Goal: Task Accomplishment & Management: Manage account settings

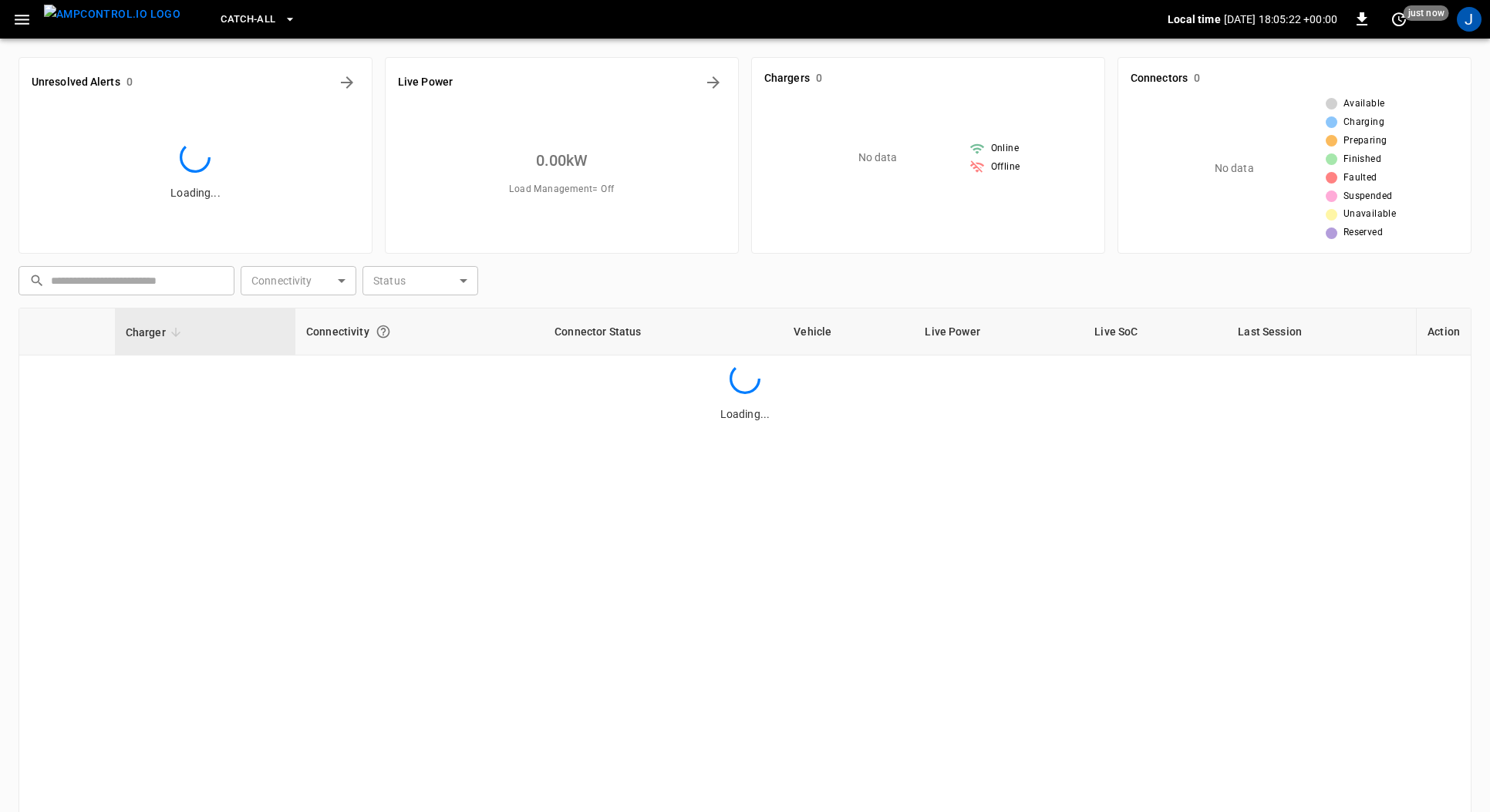
click at [20, 25] on icon "button" at bounding box center [22, 20] width 19 height 19
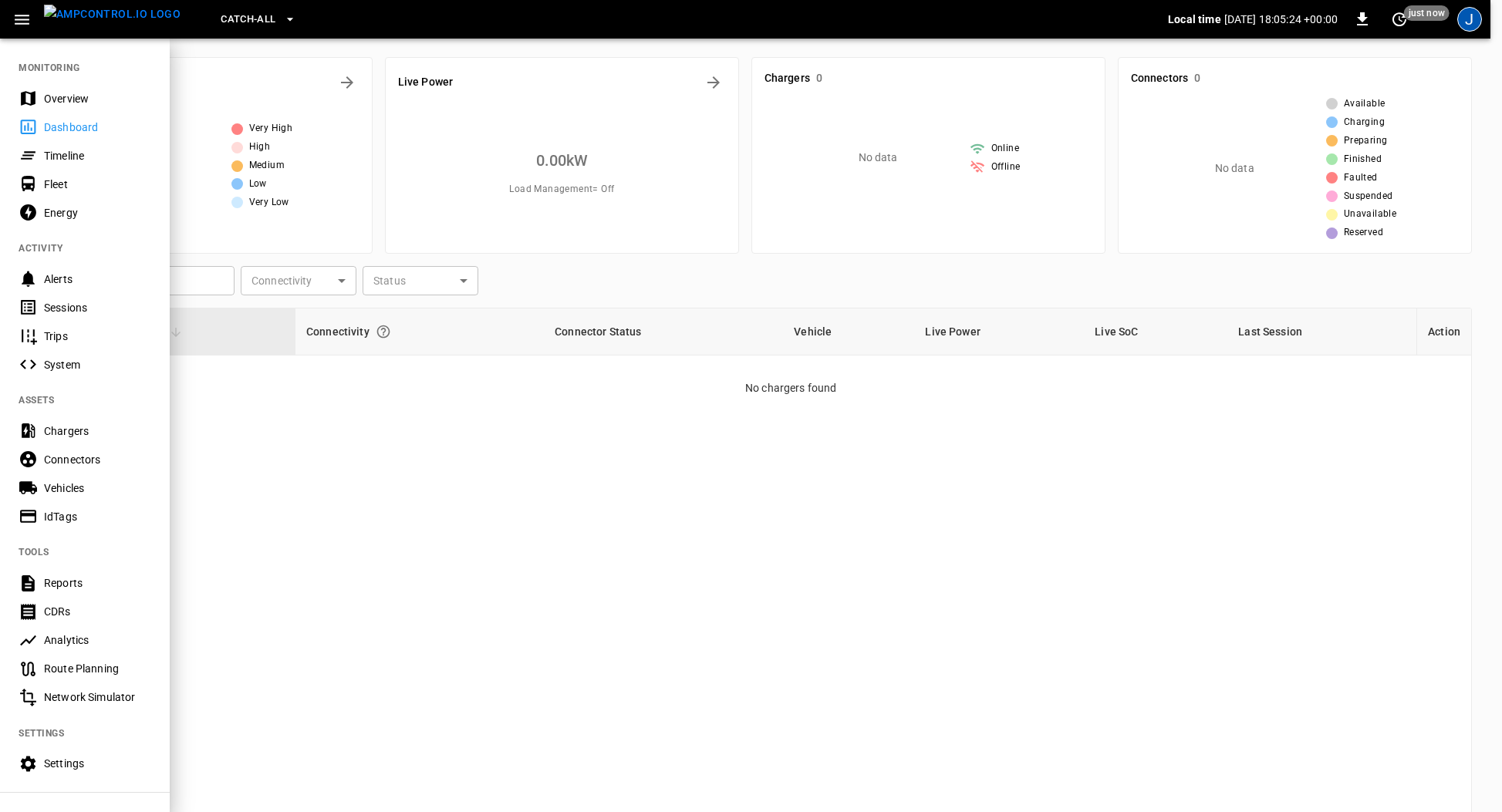
click at [1457, 21] on div "J" at bounding box center [1469, 19] width 25 height 25
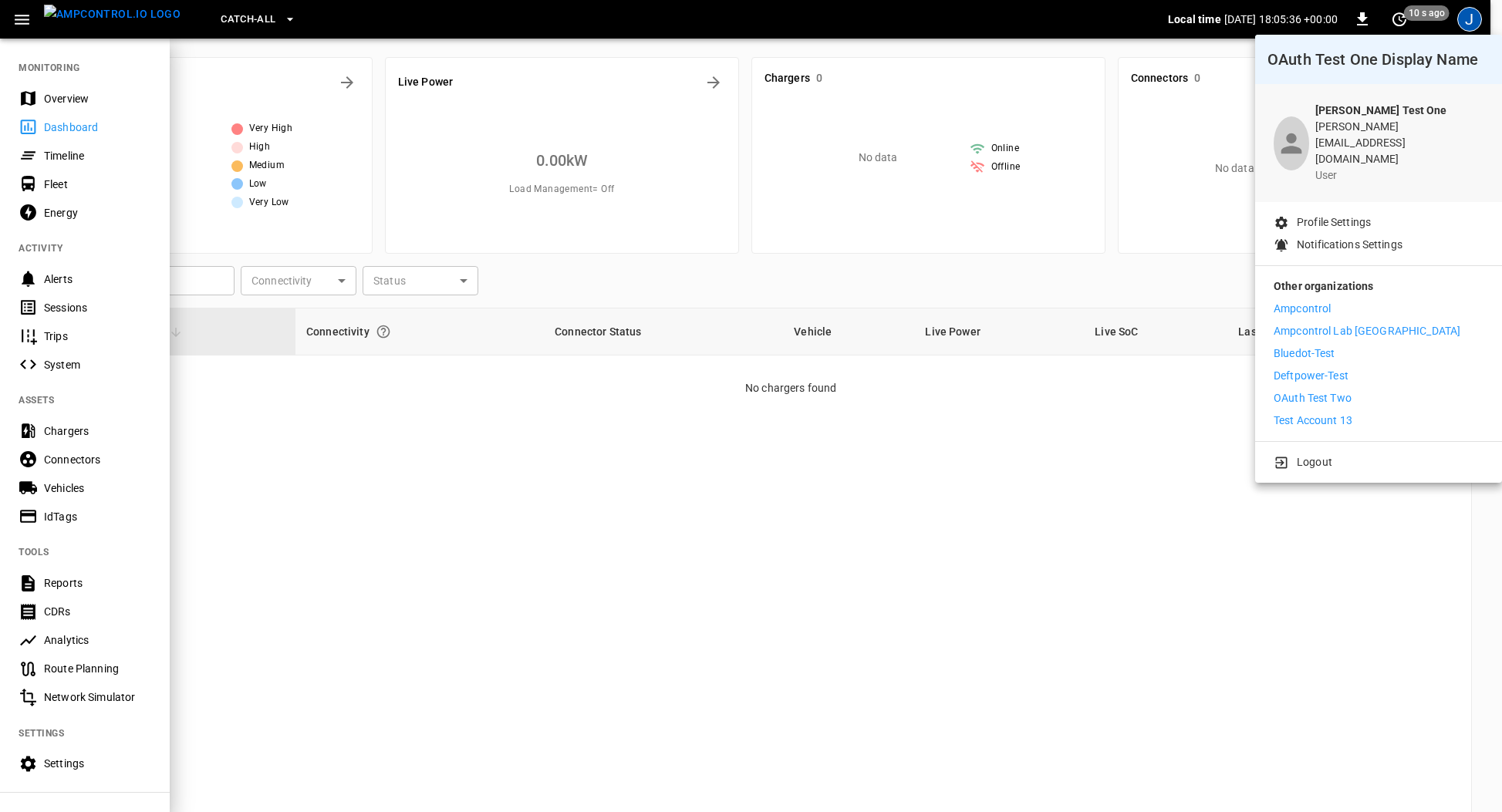
click at [239, 14] on div at bounding box center [751, 406] width 1502 height 812
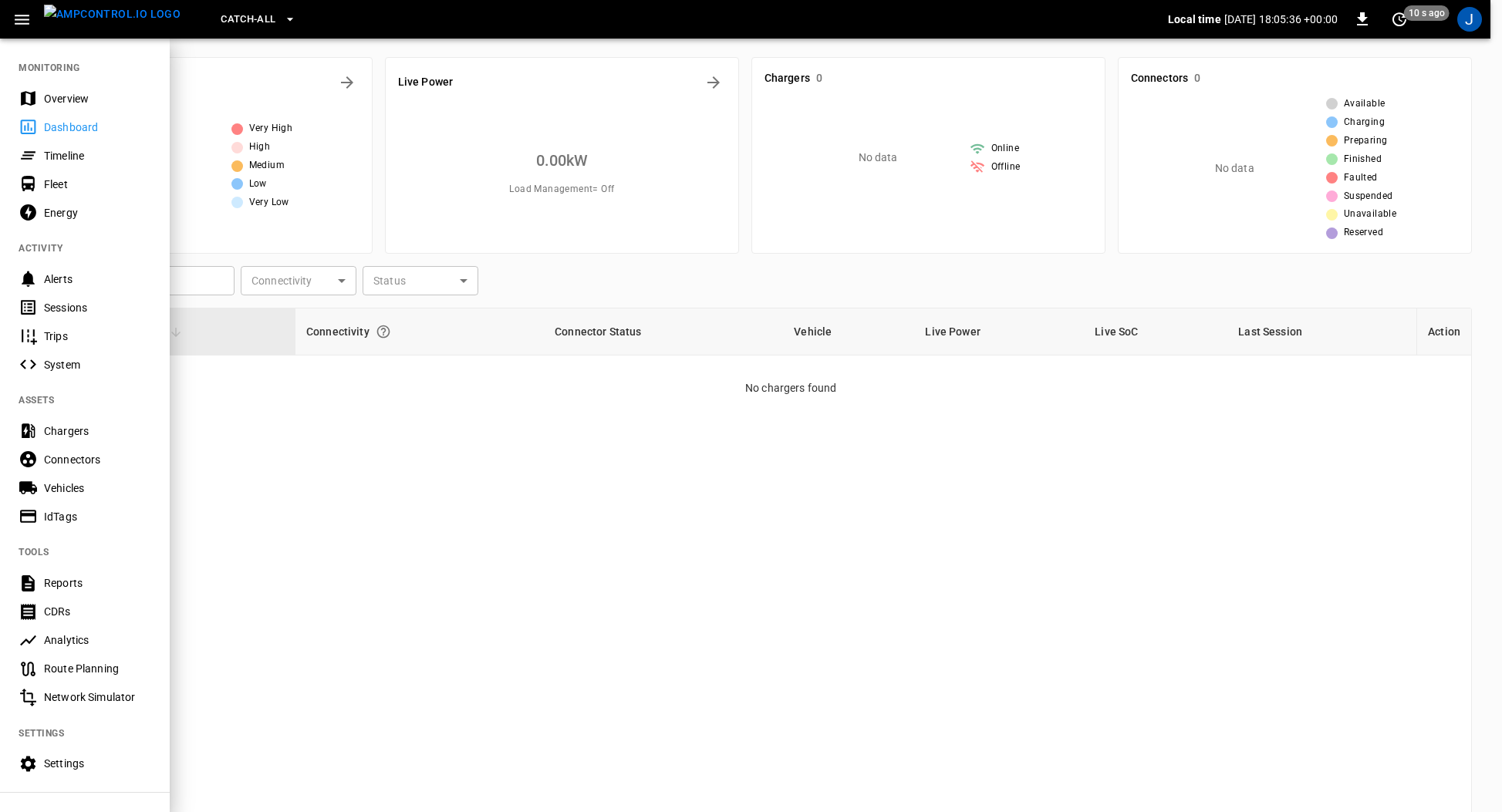
click at [254, 14] on body "Catch-all Local time 2025-08-18 18:05:36 +00:00 0 10 s ago J Unresolved Alerts …" at bounding box center [751, 468] width 1502 height 935
click at [282, 15] on icon "button" at bounding box center [290, 19] width 15 height 15
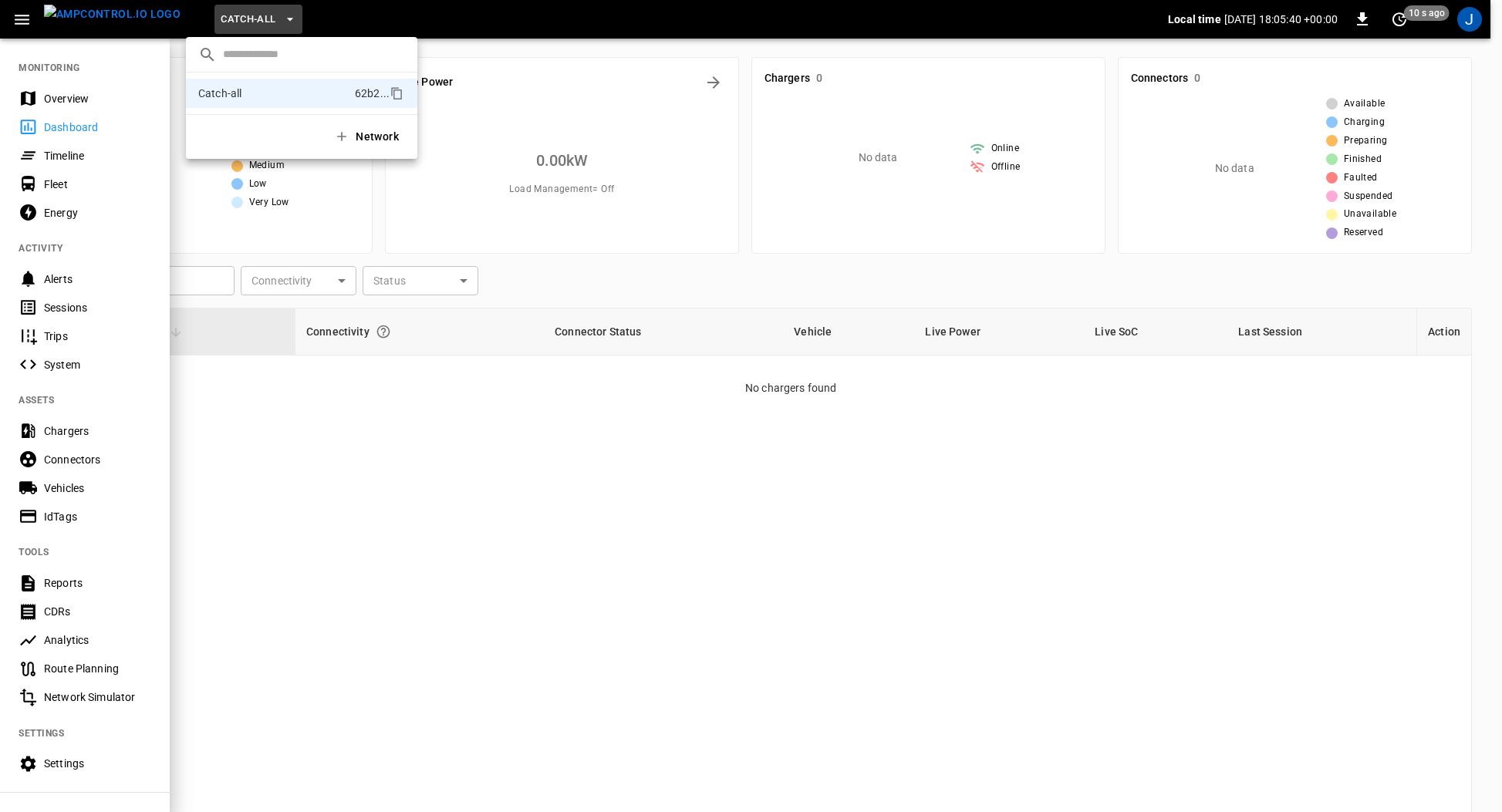
click at [61, 101] on div at bounding box center [751, 406] width 1502 height 812
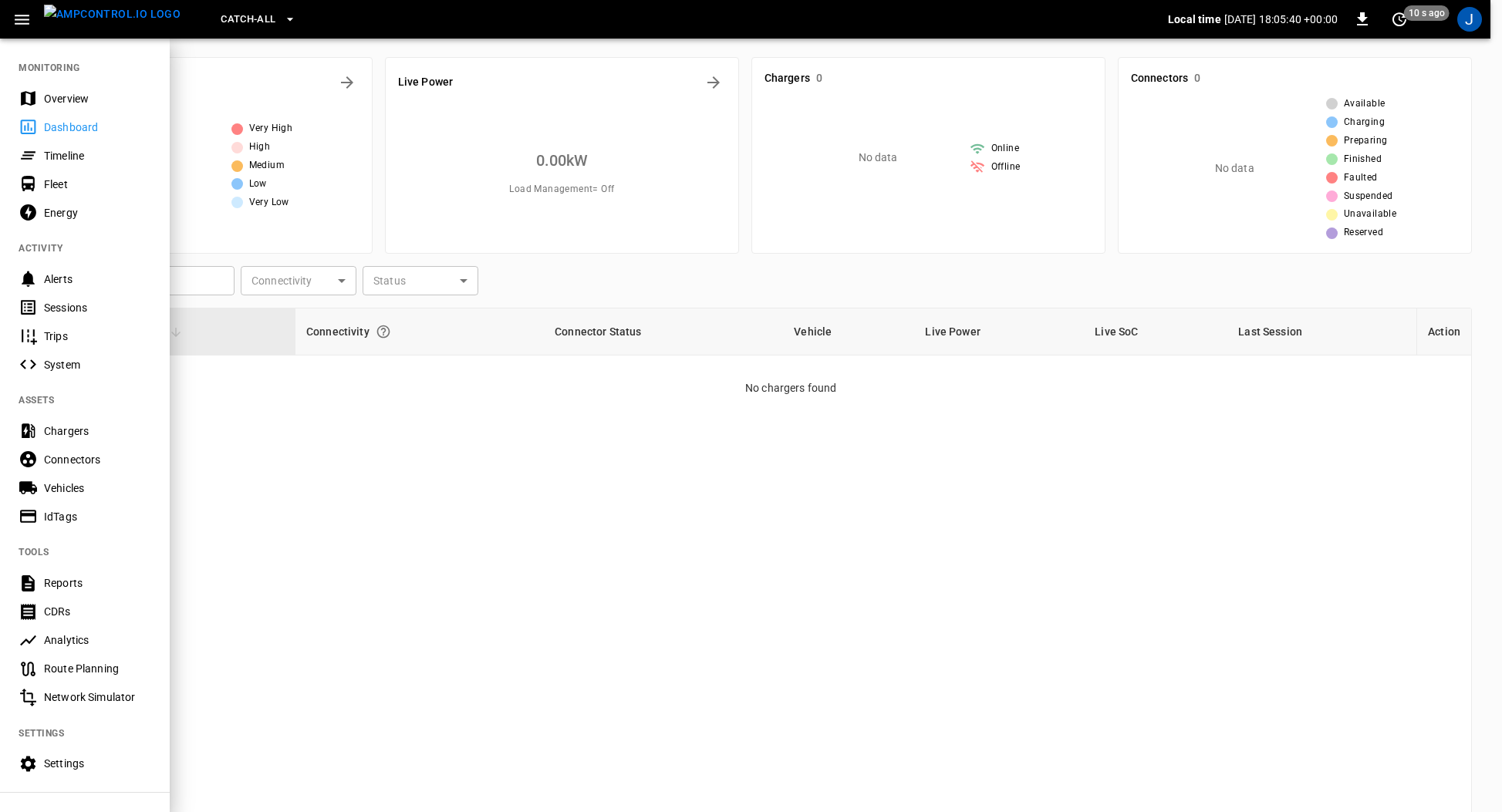
click at [68, 96] on div "Overview" at bounding box center [97, 98] width 107 height 15
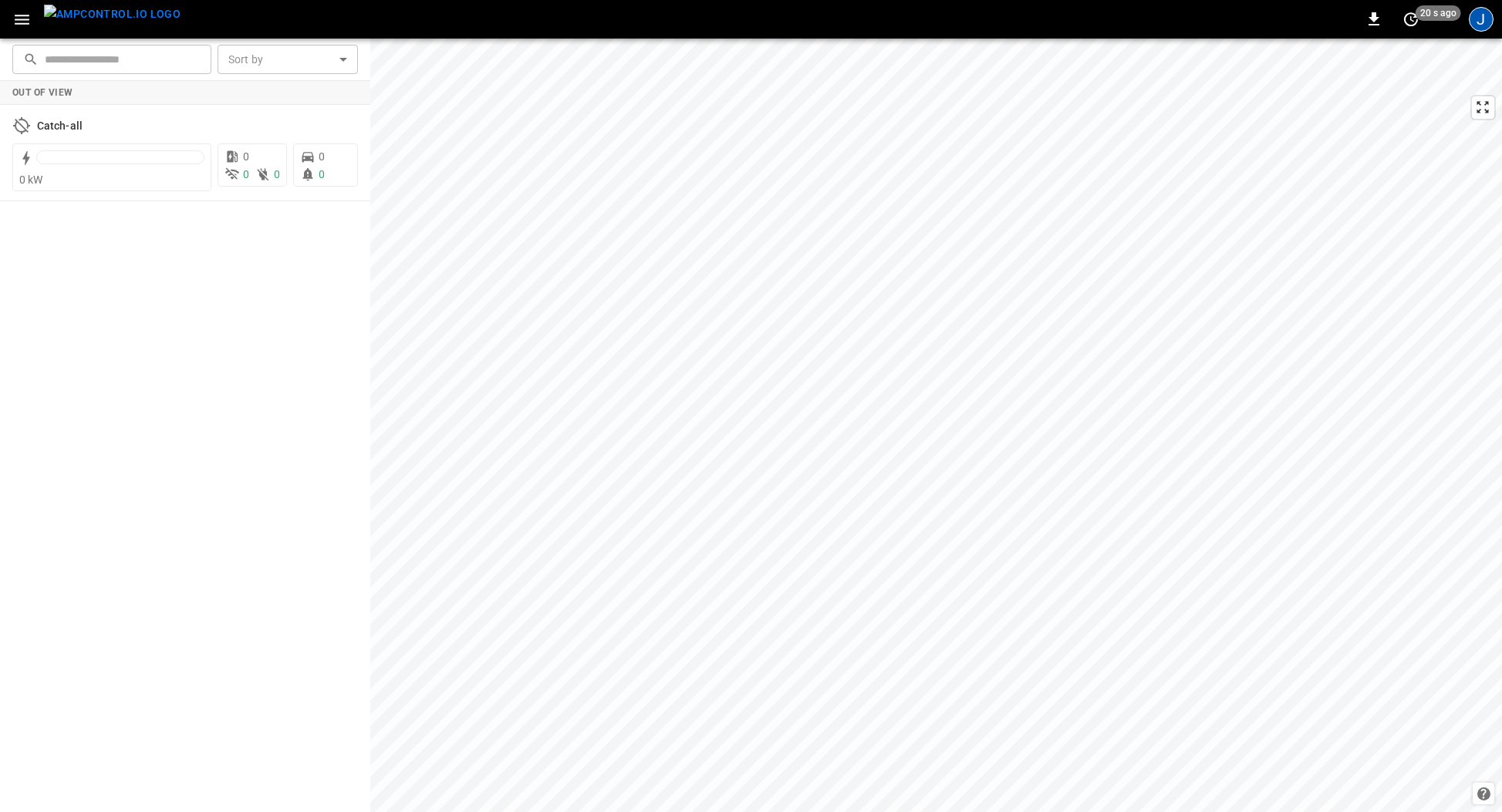
click at [1471, 25] on div "J" at bounding box center [1481, 19] width 25 height 25
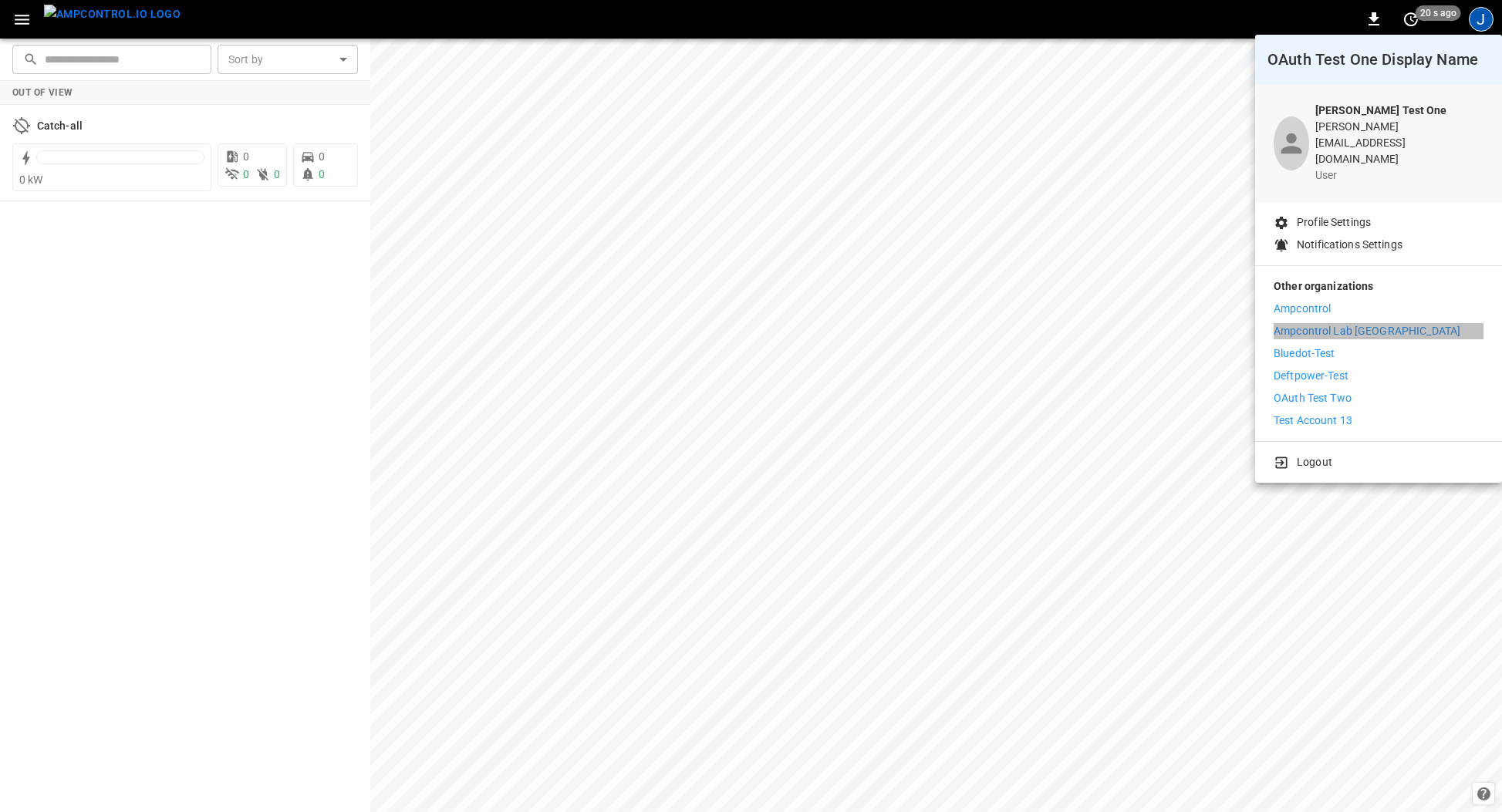
click at [1407, 323] on li "Ampcontrol Lab [GEOGRAPHIC_DATA]" at bounding box center [1379, 331] width 210 height 16
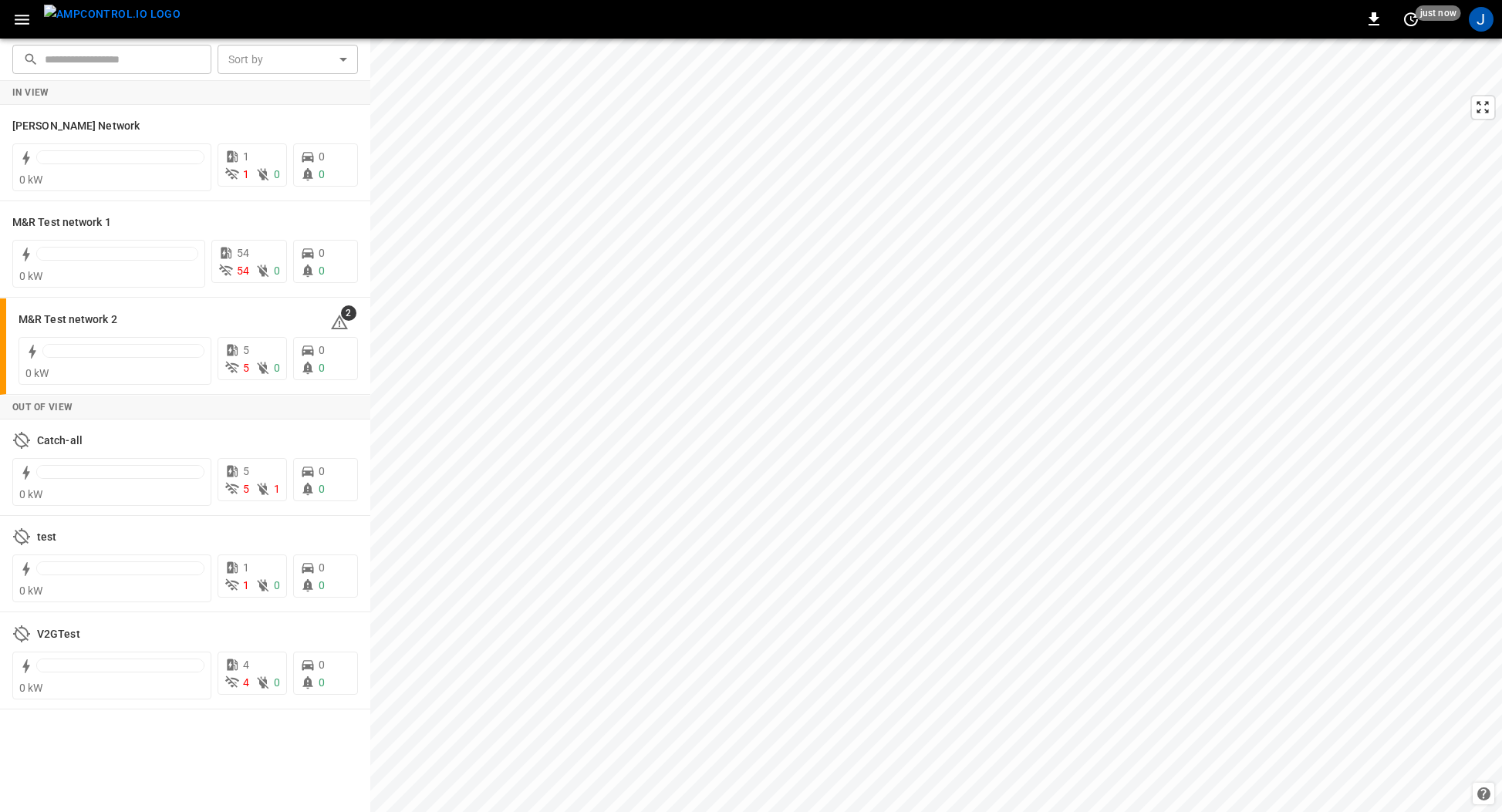
click at [25, 26] on icon "button" at bounding box center [22, 20] width 19 height 19
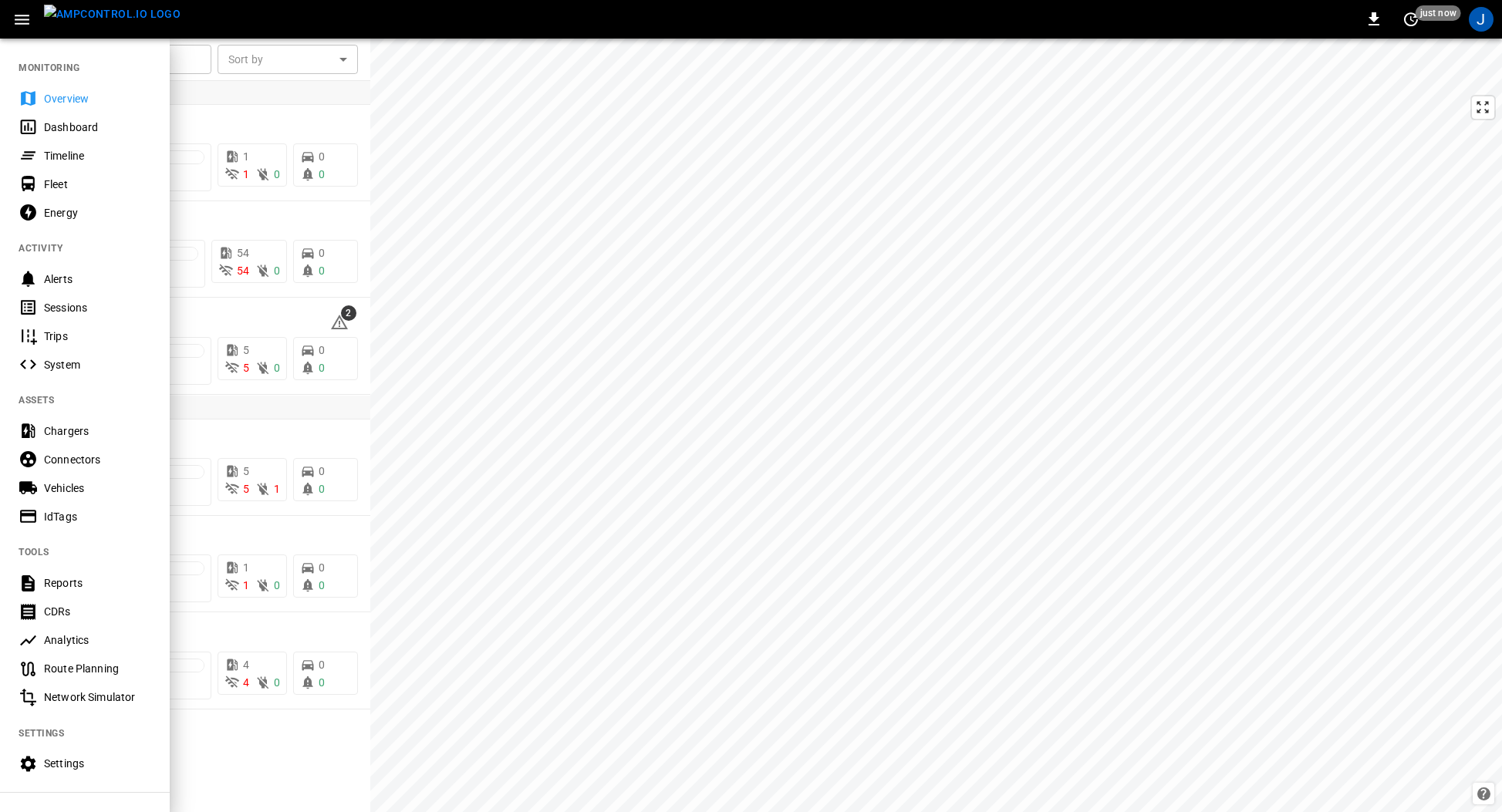
scroll to position [110, 0]
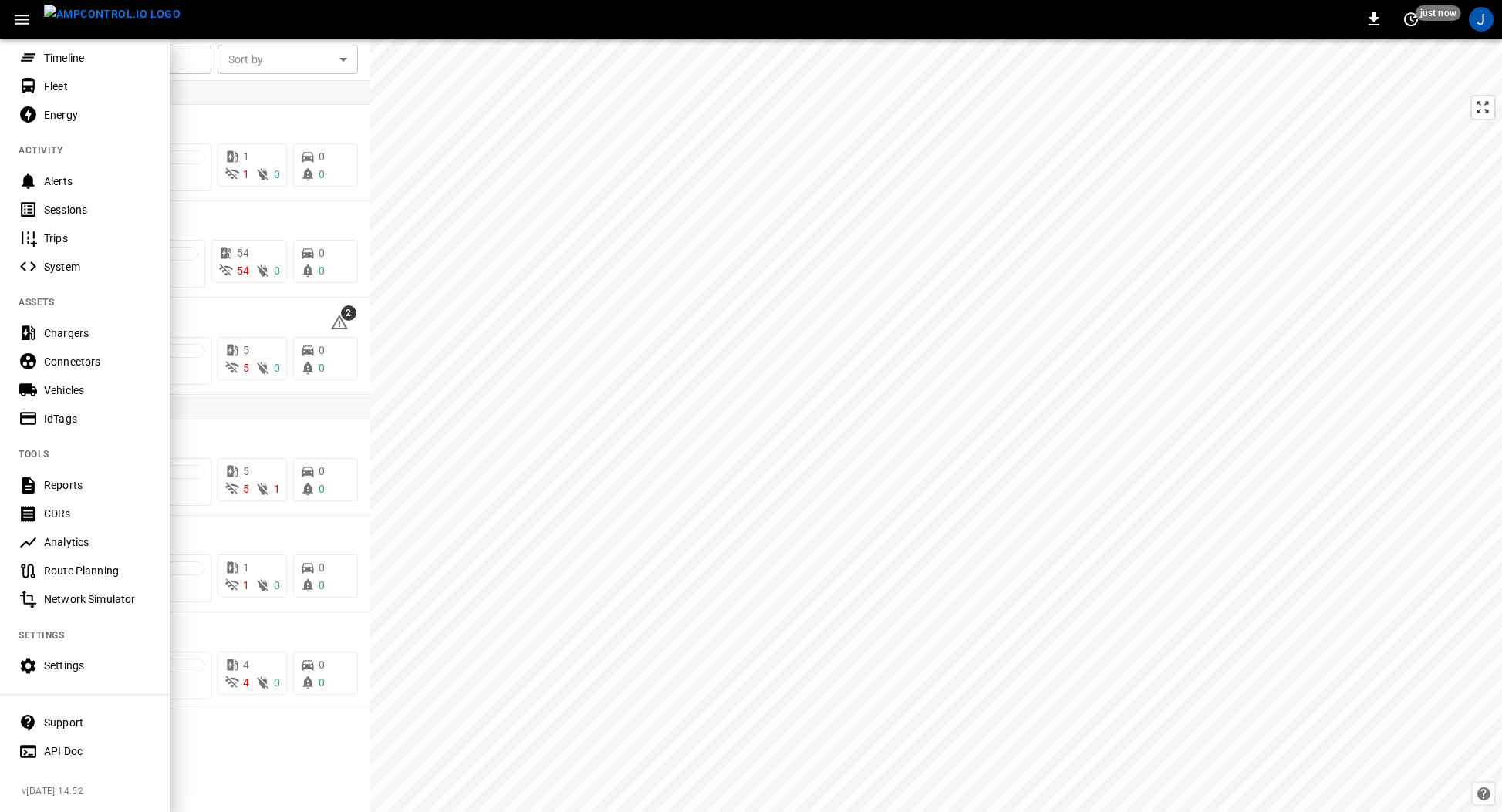
click at [65, 658] on div "Settings" at bounding box center [97, 665] width 107 height 15
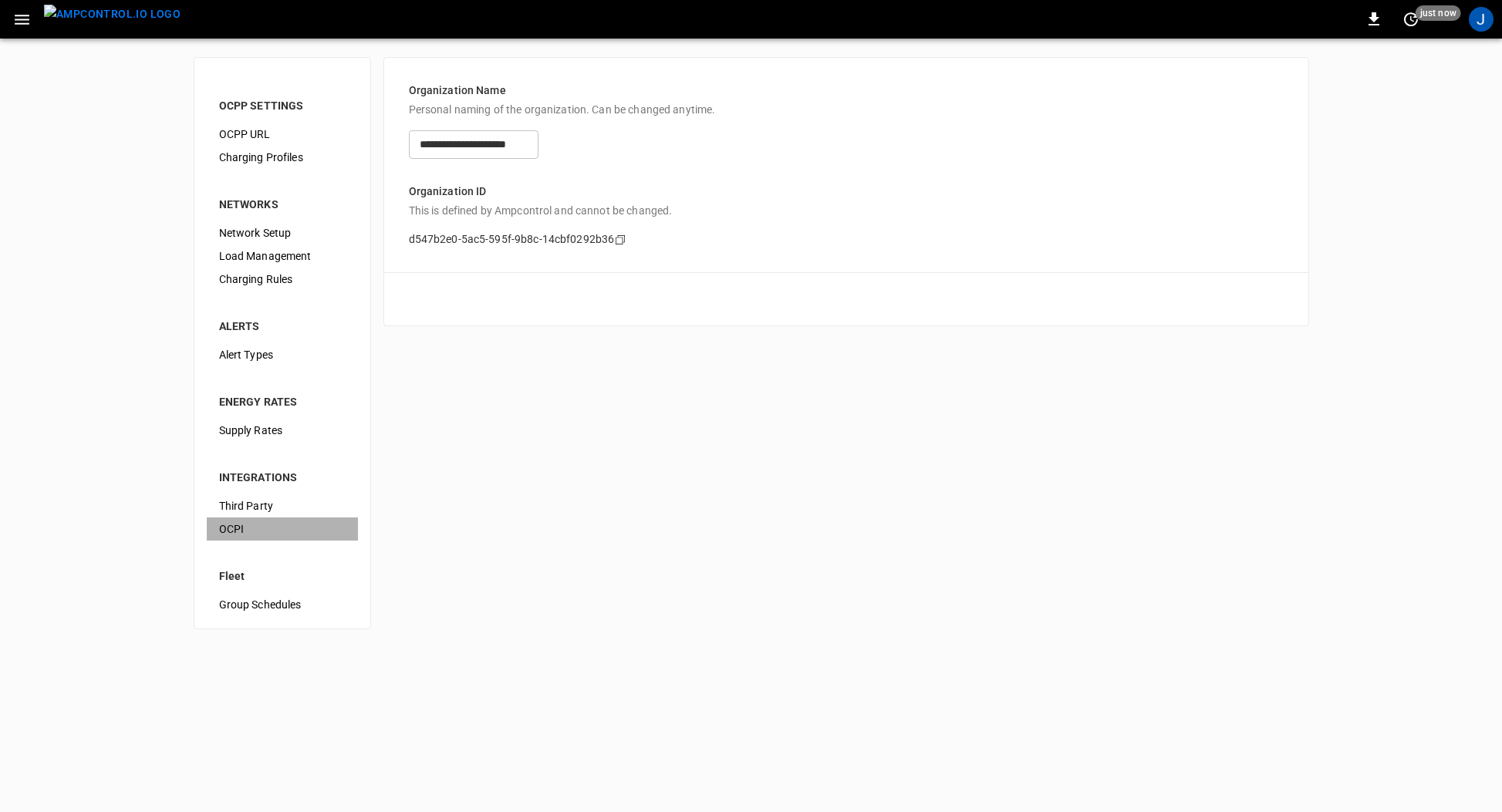
click at [240, 519] on div "OCPI" at bounding box center [282, 529] width 151 height 23
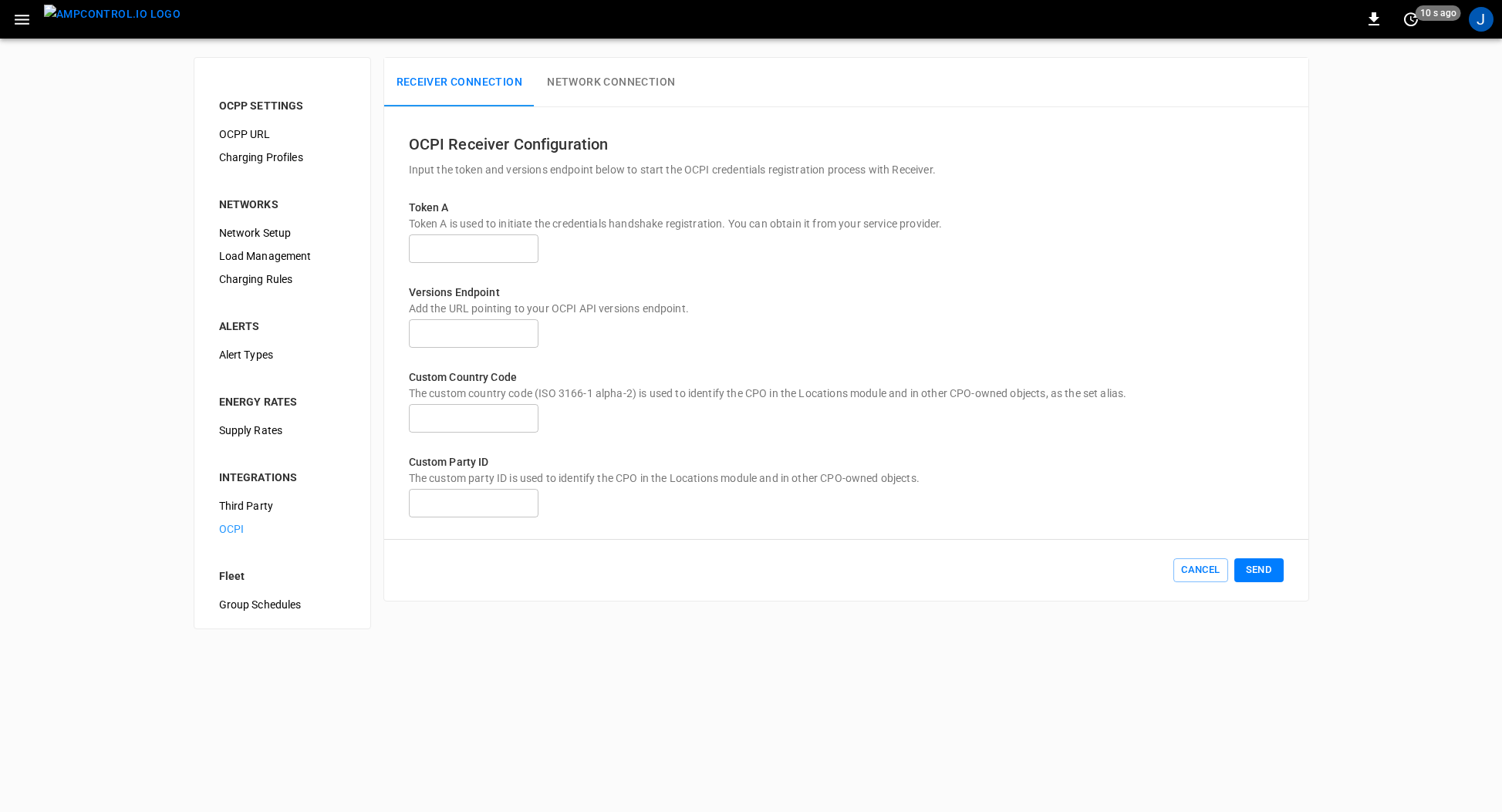
click at [612, 85] on button "Network Connection" at bounding box center [611, 83] width 153 height 49
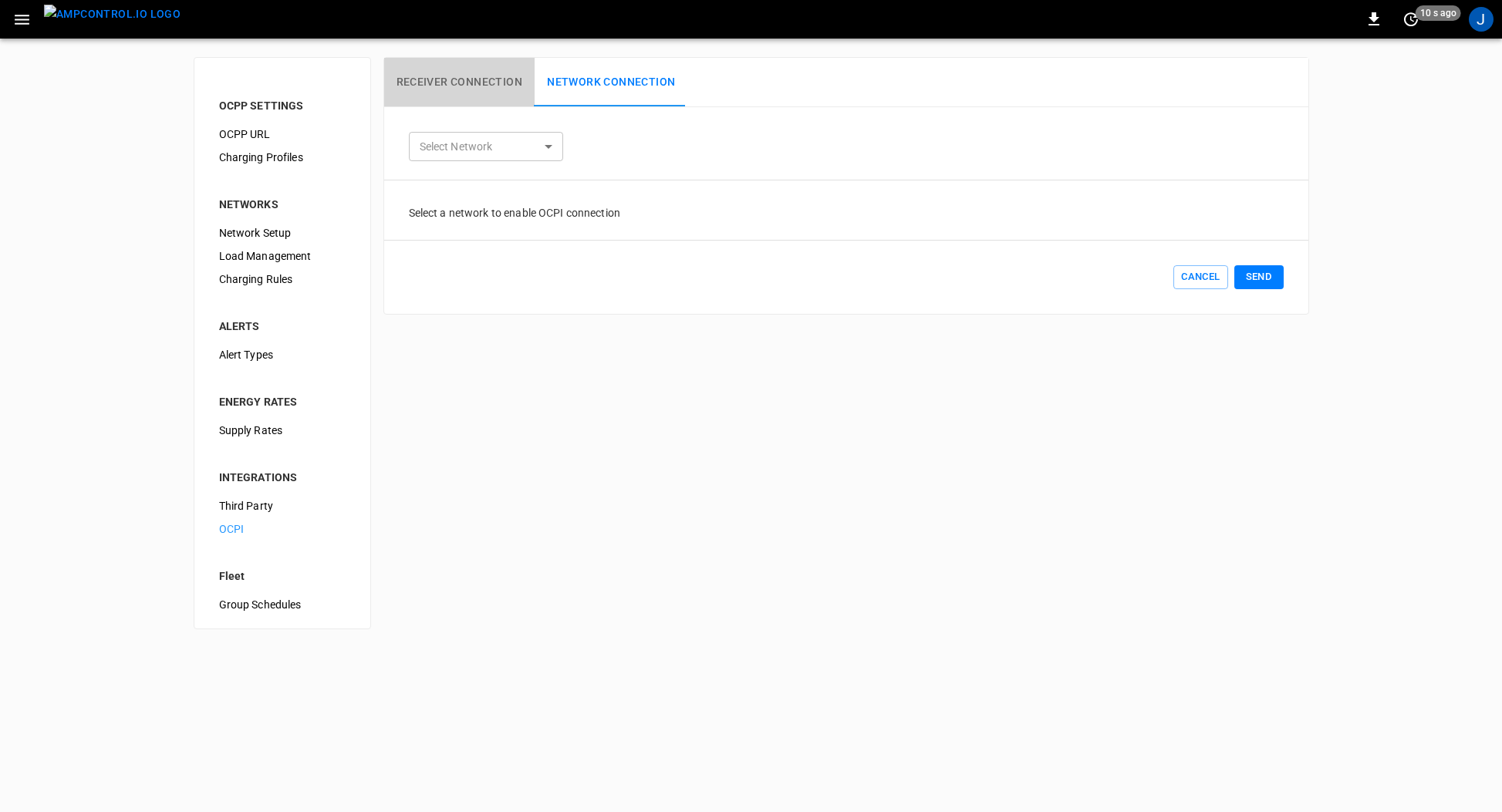
click at [492, 80] on button "Receiver Connection" at bounding box center [460, 83] width 151 height 49
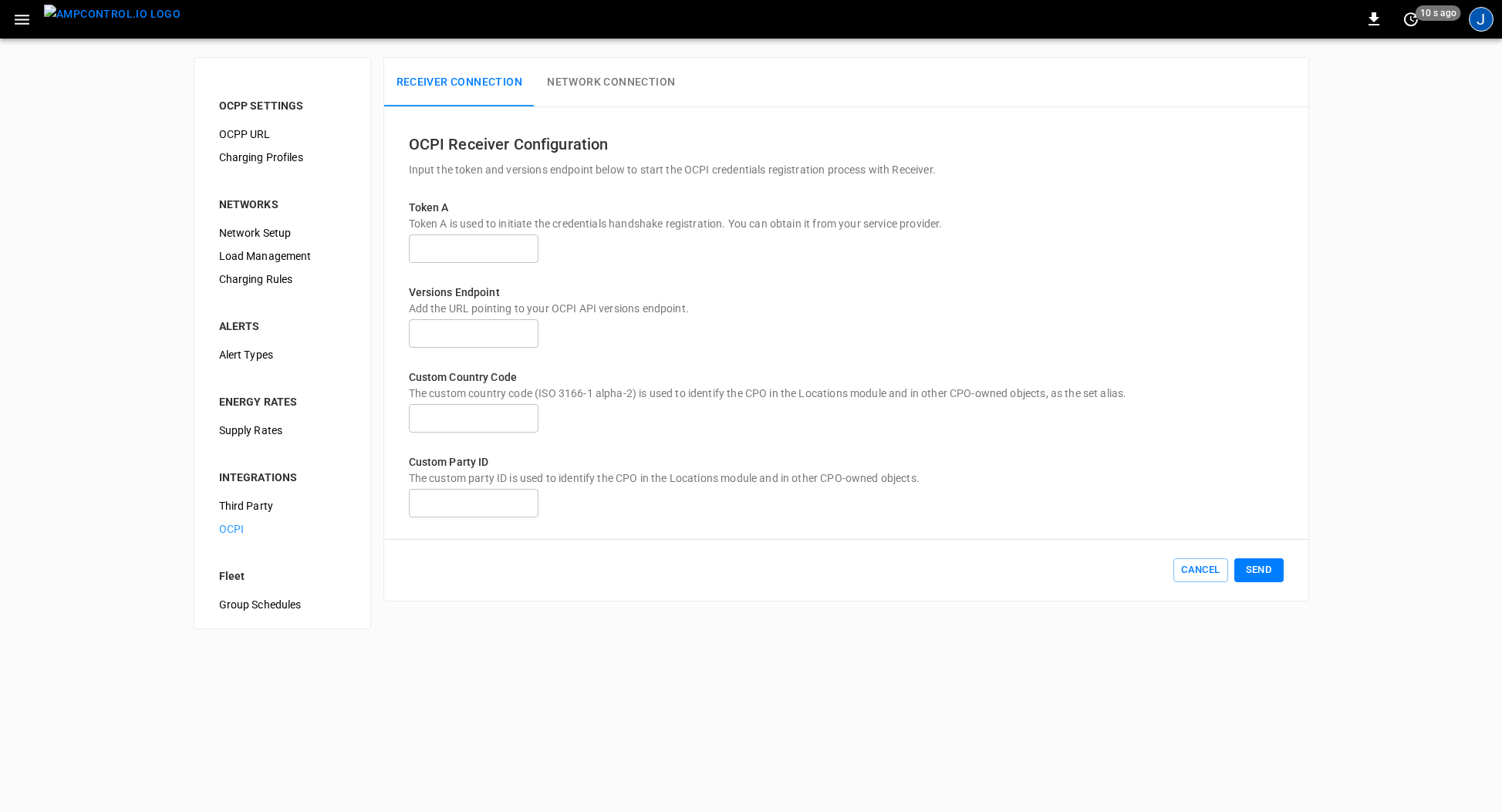
click at [1477, 10] on div "J" at bounding box center [1481, 19] width 25 height 25
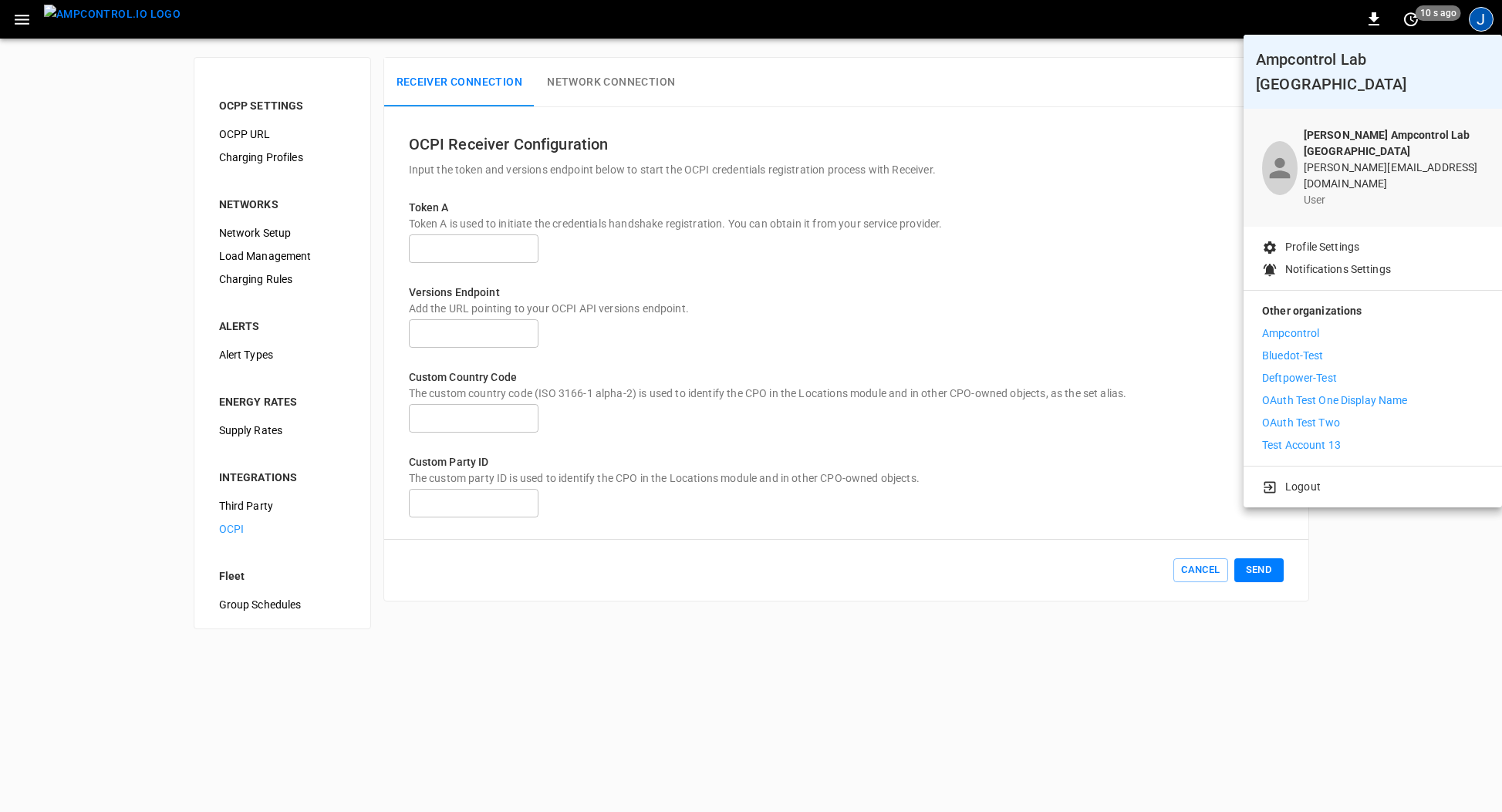
click at [1314, 348] on p "Bluedot-Test" at bounding box center [1293, 355] width 62 height 16
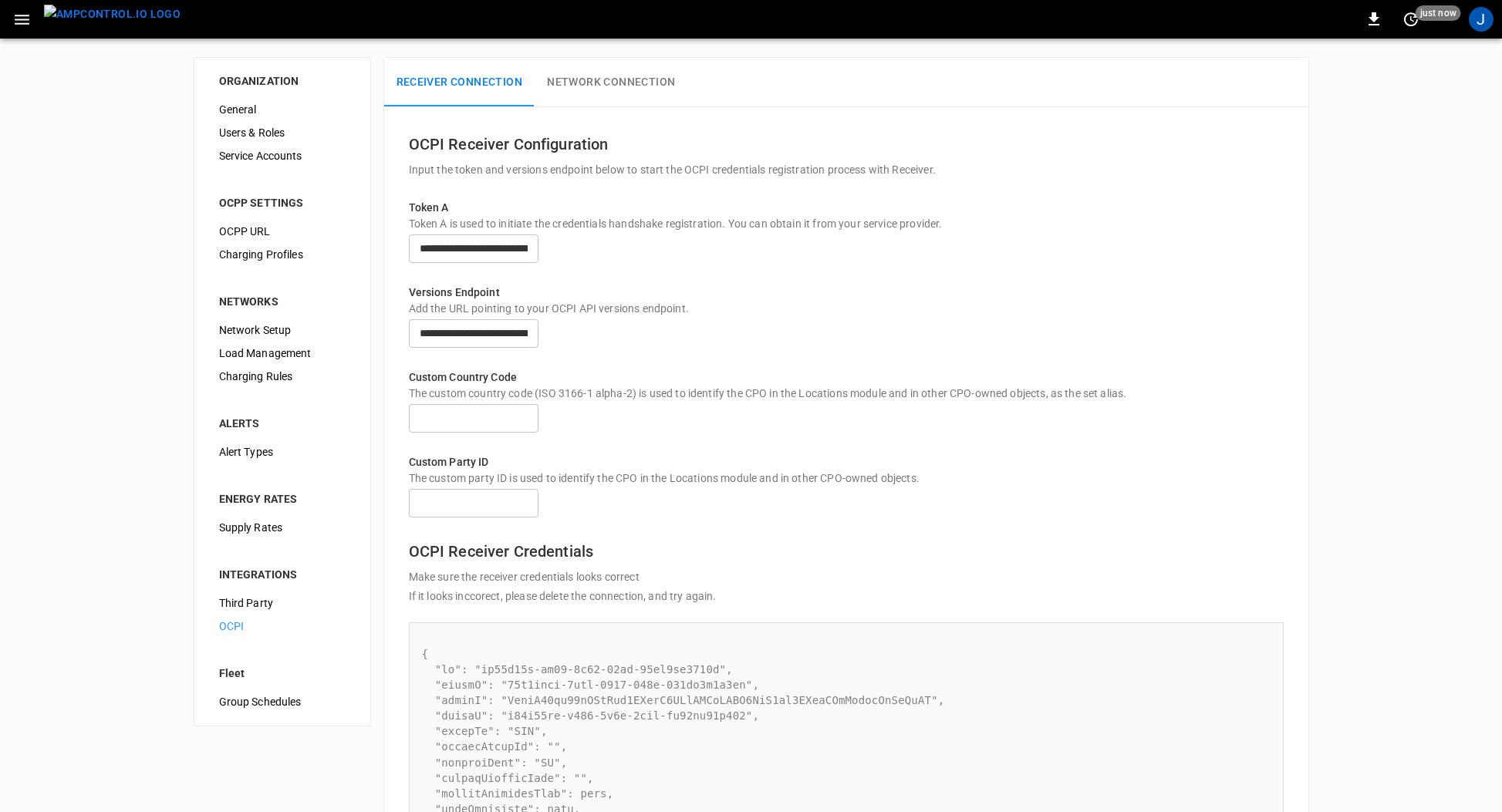
type input "**********"
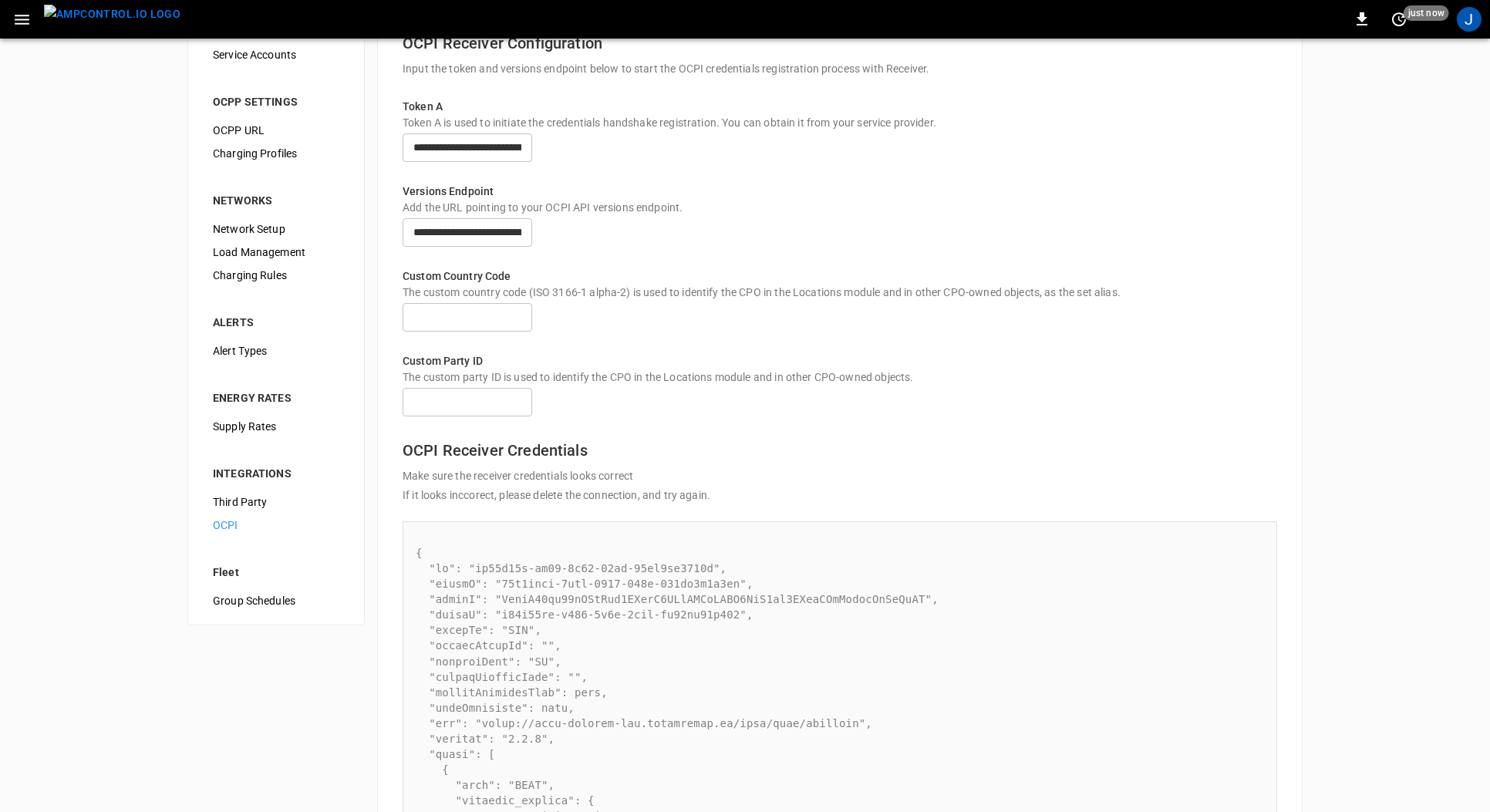
scroll to position [278, 0]
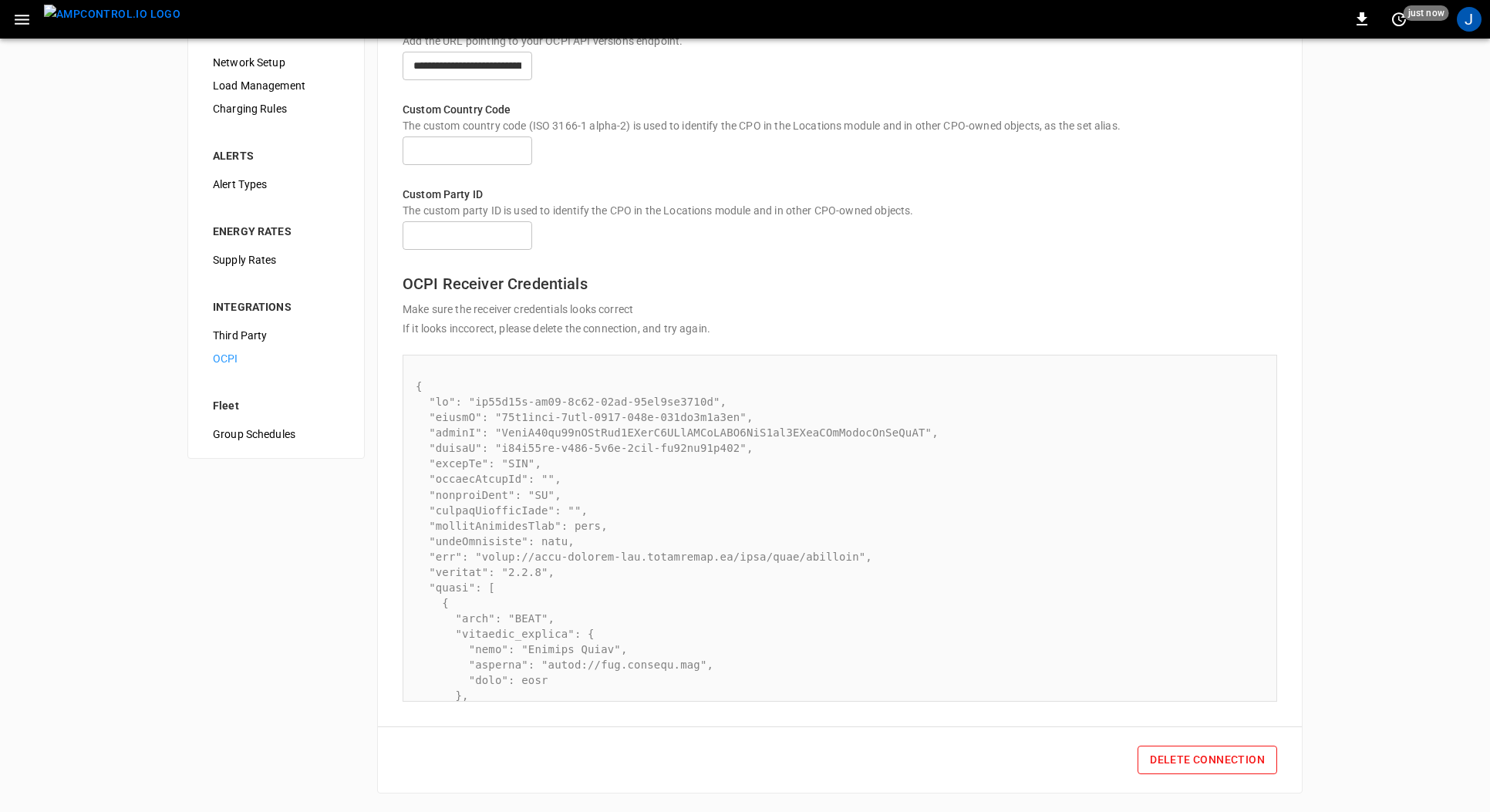
copy pre "BDF"
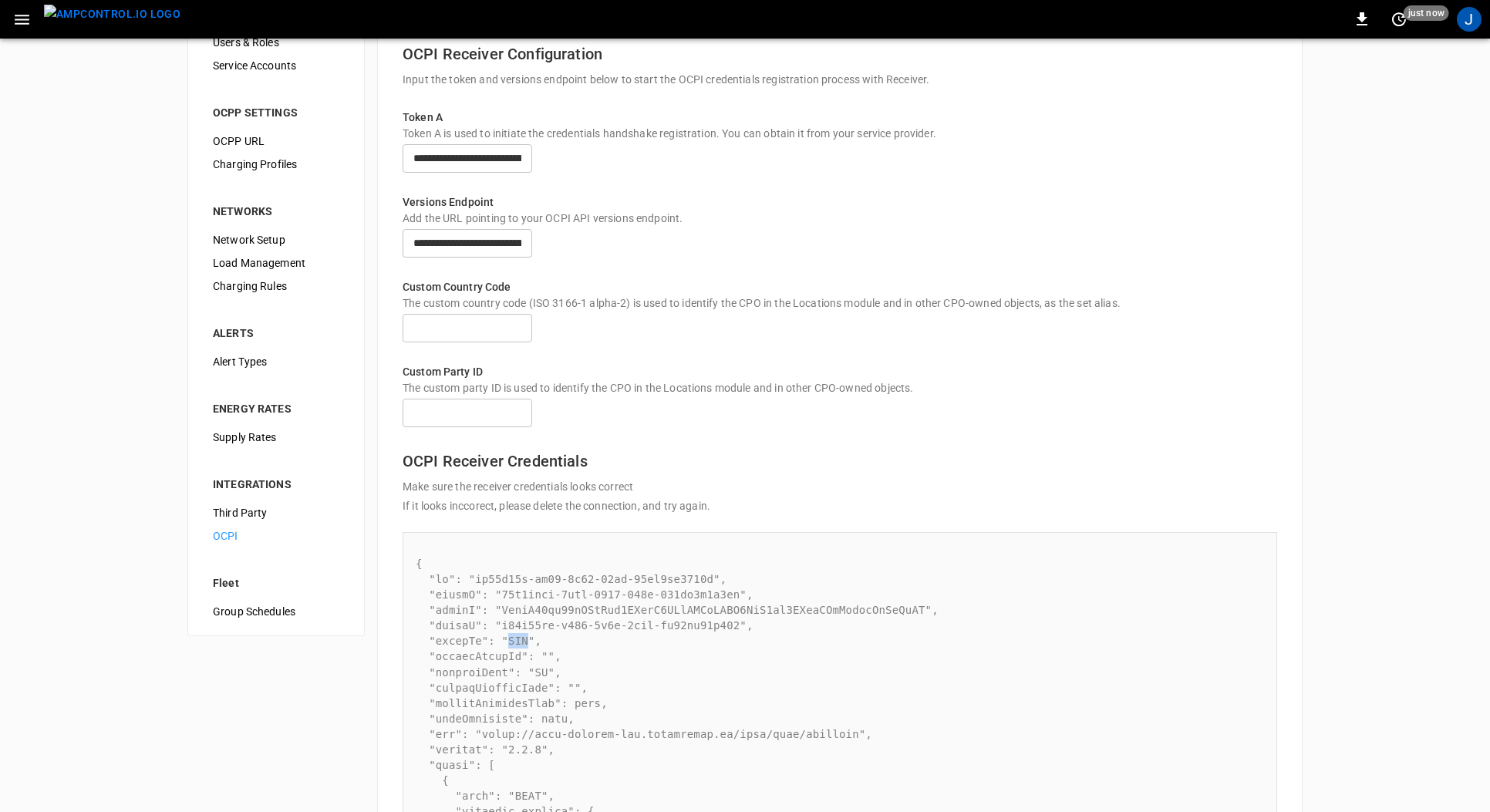
scroll to position [0, 0]
